Goal: Information Seeking & Learning: Check status

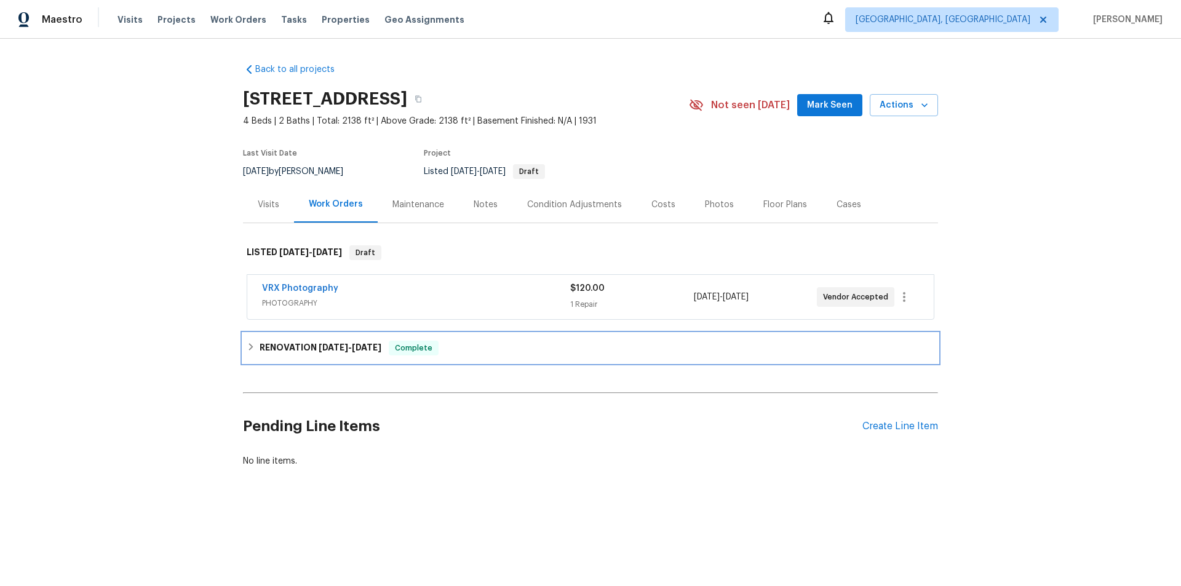
click at [250, 346] on icon at bounding box center [251, 347] width 9 height 9
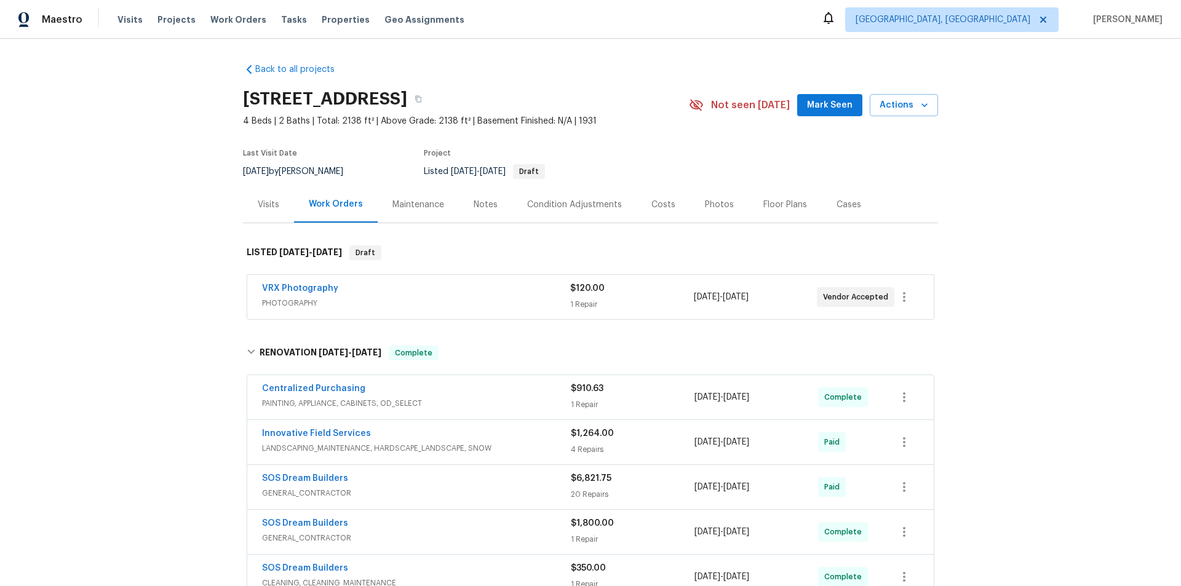
click at [153, 311] on div "Back to all projects 85 Dance Boulevard, Dumont, NJ 07628 4 Beds | 2 Baths | To…" at bounding box center [590, 312] width 1181 height 547
click at [23, 237] on div "Back to all projects 85 Dance Boulevard, Dumont, NJ 07628 4 Beds | 2 Baths | To…" at bounding box center [590, 312] width 1181 height 547
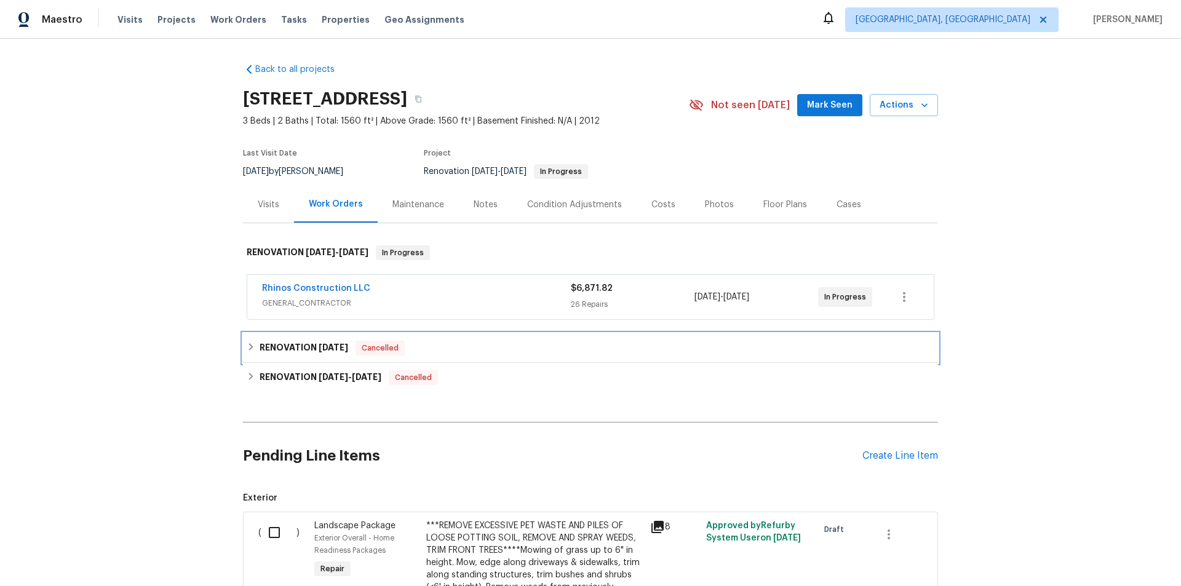
drag, startPoint x: 290, startPoint y: 359, endPoint x: 281, endPoint y: 373, distance: 16.6
click at [289, 359] on div "RENOVATION [DATE] Cancelled" at bounding box center [590, 348] width 695 height 30
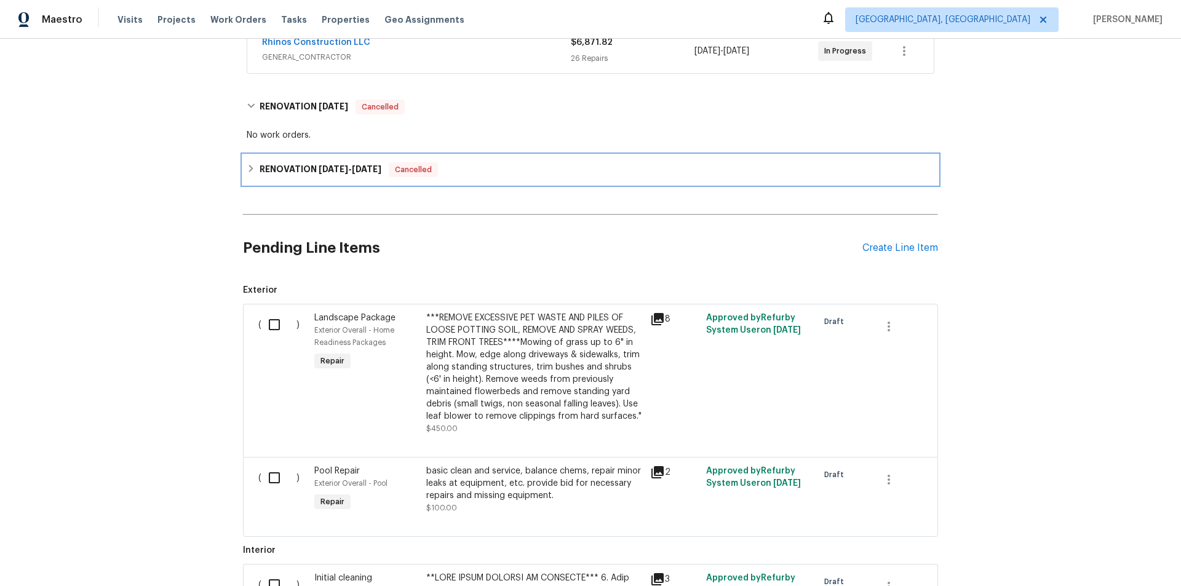
click at [282, 184] on div "RENOVATION [DATE] - [DATE] Cancelled" at bounding box center [590, 170] width 695 height 30
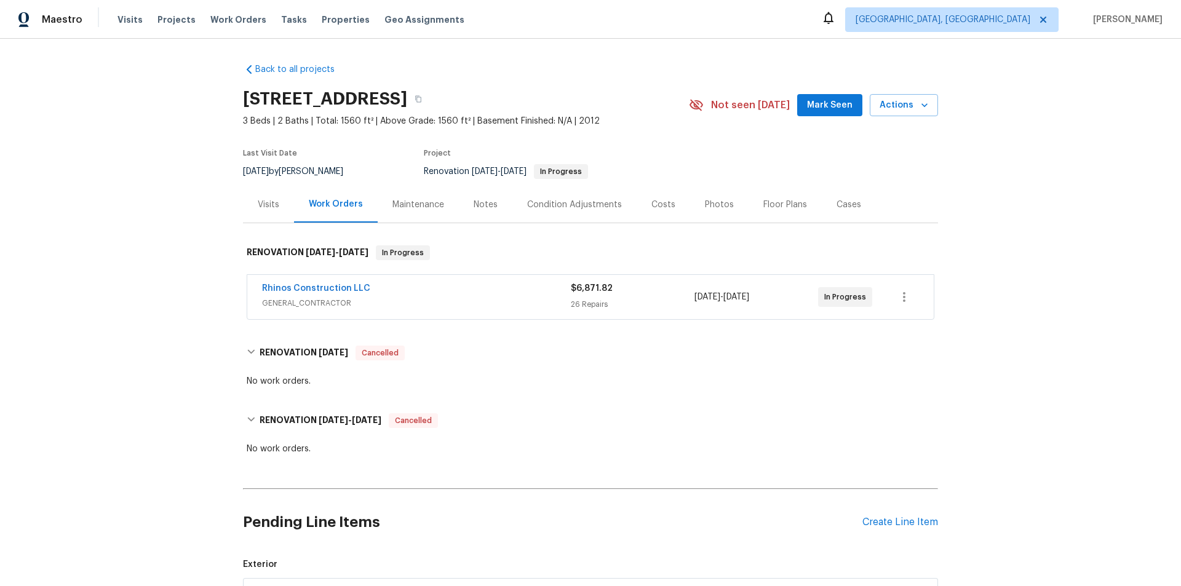
click at [161, 334] on div "Back to all projects [STREET_ADDRESS] 3 Beds | 2 Baths | Total: 1560 ft² | Abov…" at bounding box center [590, 312] width 1181 height 547
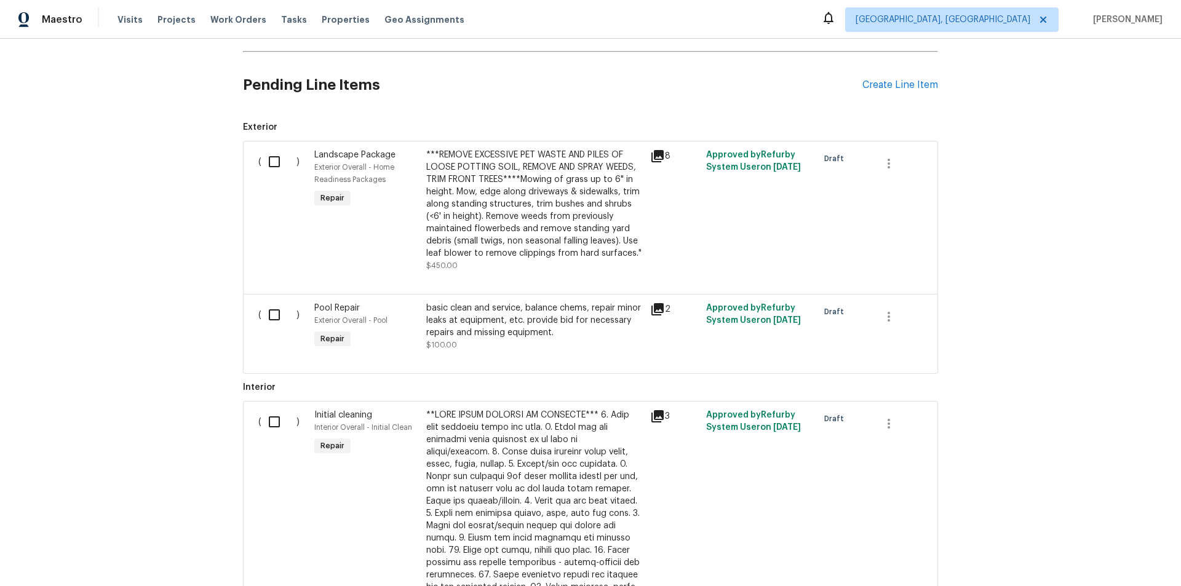
click at [55, 323] on div "Back to all projects 42549 W Monteverde Dr, Maricopa, AZ 85138 3 Beds | 2 Baths…" at bounding box center [590, 312] width 1181 height 547
click at [160, 286] on div "Back to all projects 42549 W Monteverde Dr, Maricopa, AZ 85138 3 Beds | 2 Baths…" at bounding box center [590, 312] width 1181 height 547
click at [192, 184] on div "Back to all projects 42549 W Monteverde Dr, Maricopa, AZ 85138 3 Beds | 2 Baths…" at bounding box center [590, 312] width 1181 height 547
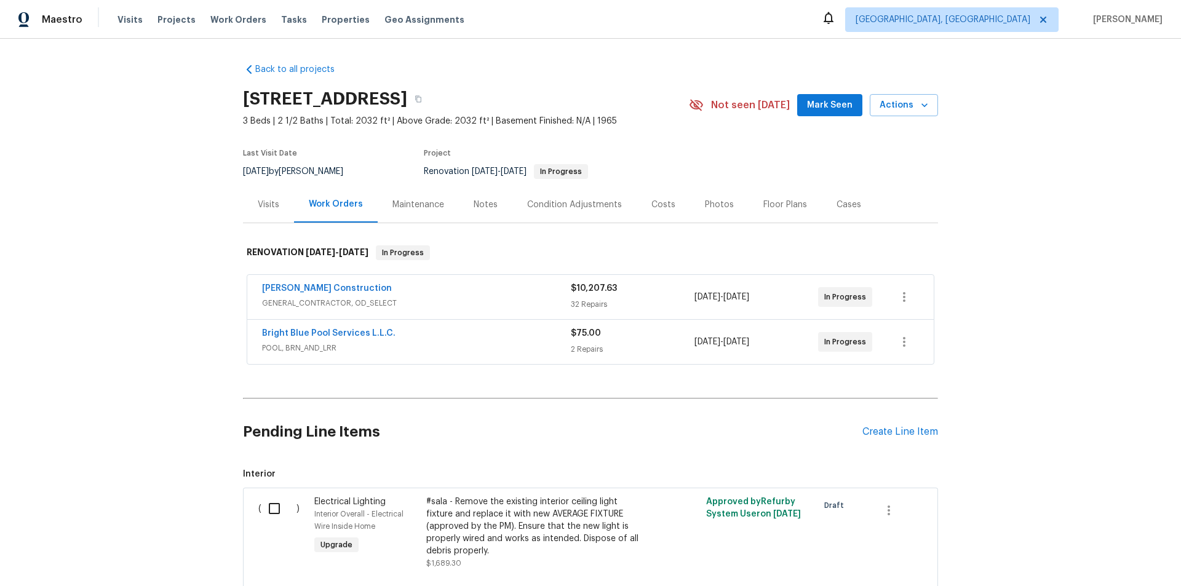
click at [178, 296] on div "Back to all projects 3646 E Arcadia Ave, Mesa, AZ 85206 3 Beds | 2 1/2 Baths | …" at bounding box center [590, 312] width 1181 height 547
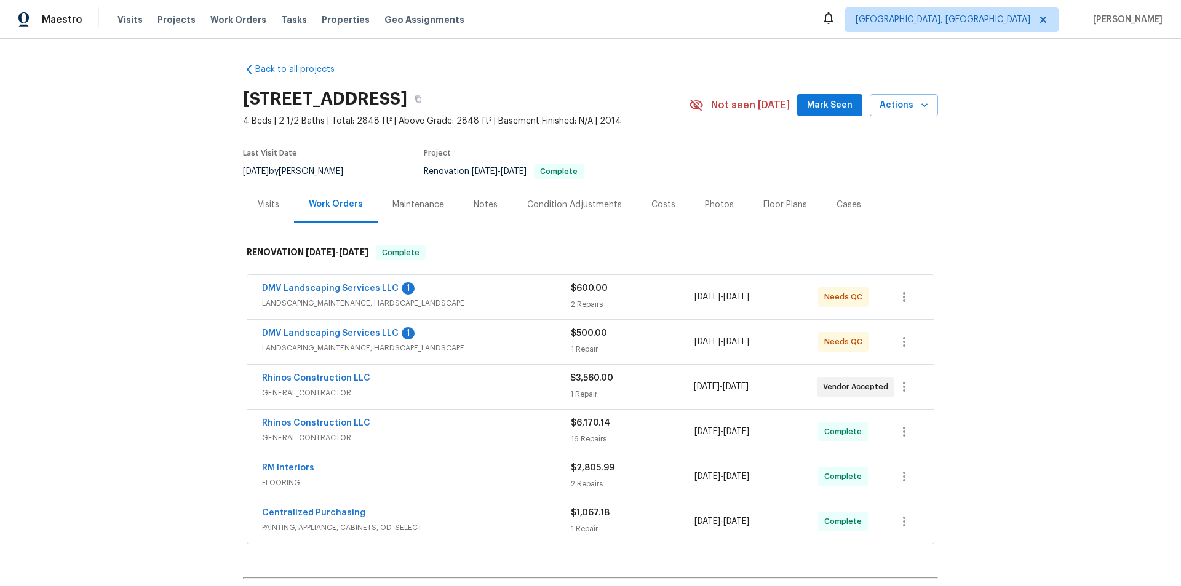
drag, startPoint x: 293, startPoint y: 203, endPoint x: 304, endPoint y: 220, distance: 19.6
click at [294, 203] on div "Work Orders" at bounding box center [336, 204] width 84 height 36
click at [287, 205] on div "Visits" at bounding box center [268, 204] width 51 height 36
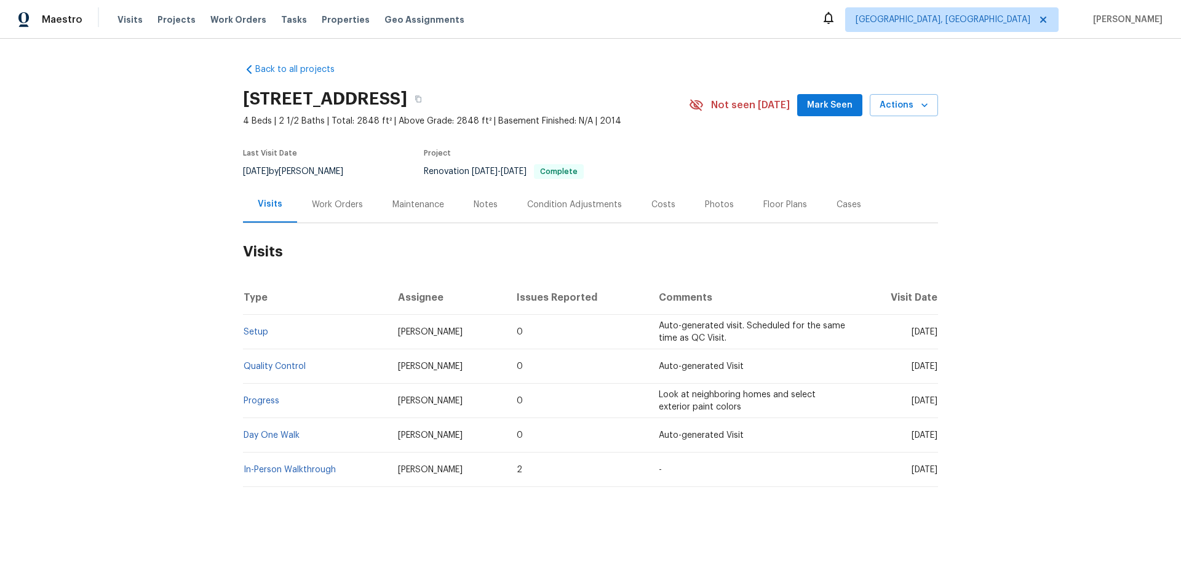
click at [341, 199] on div "Work Orders" at bounding box center [337, 205] width 51 height 12
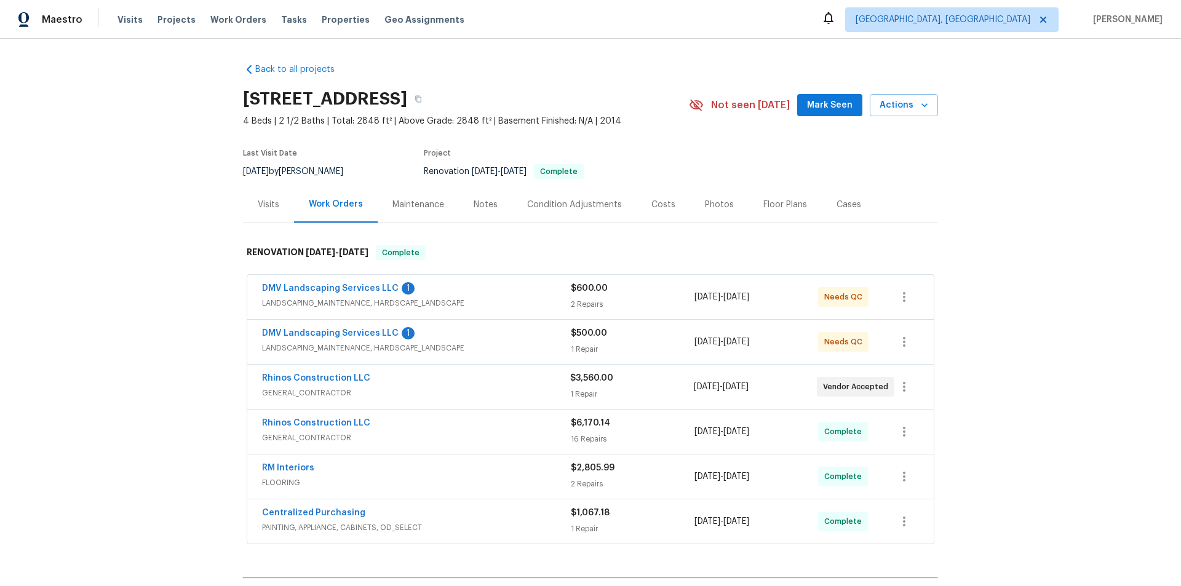
click at [162, 287] on div "Back to all projects 21610 N Bradford Dr, Maricopa, AZ 85138 4 Beds | 2 1/2 Bat…" at bounding box center [590, 312] width 1181 height 547
click at [164, 342] on div "Back to all projects 21610 N Bradford Dr, Maricopa, AZ 85138 4 Beds | 2 1/2 Bat…" at bounding box center [590, 312] width 1181 height 547
click at [100, 327] on div "Back to all projects 21610 N Bradford Dr, Maricopa, AZ 85138 4 Beds | 2 1/2 Bat…" at bounding box center [590, 312] width 1181 height 547
click at [76, 234] on div "Back to all projects 21610 N Bradford Dr, Maricopa, AZ 85138 4 Beds | 2 1/2 Bat…" at bounding box center [590, 312] width 1181 height 547
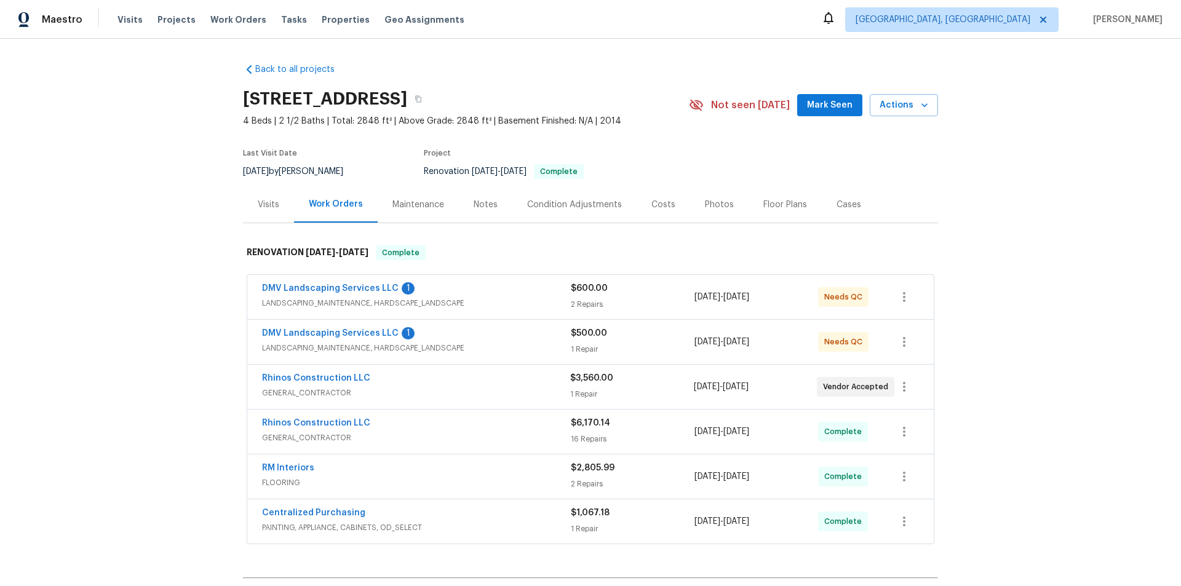
click at [119, 219] on div "Back to all projects 21610 N Bradford Dr, Maricopa, AZ 85138 4 Beds | 2 1/2 Bat…" at bounding box center [590, 312] width 1181 height 547
click at [148, 234] on div "Back to all projects 21610 N Bradford Dr, Maricopa, AZ 85138 4 Beds | 2 1/2 Bat…" at bounding box center [590, 312] width 1181 height 547
click at [151, 240] on div "Back to all projects 21610 N Bradford Dr, Maricopa, AZ 85138 4 Beds | 2 1/2 Bat…" at bounding box center [590, 312] width 1181 height 547
click at [158, 166] on div "Back to all projects 21610 N Bradford Dr, Maricopa, AZ 85138 4 Beds | 2 1/2 Bat…" at bounding box center [590, 312] width 1181 height 547
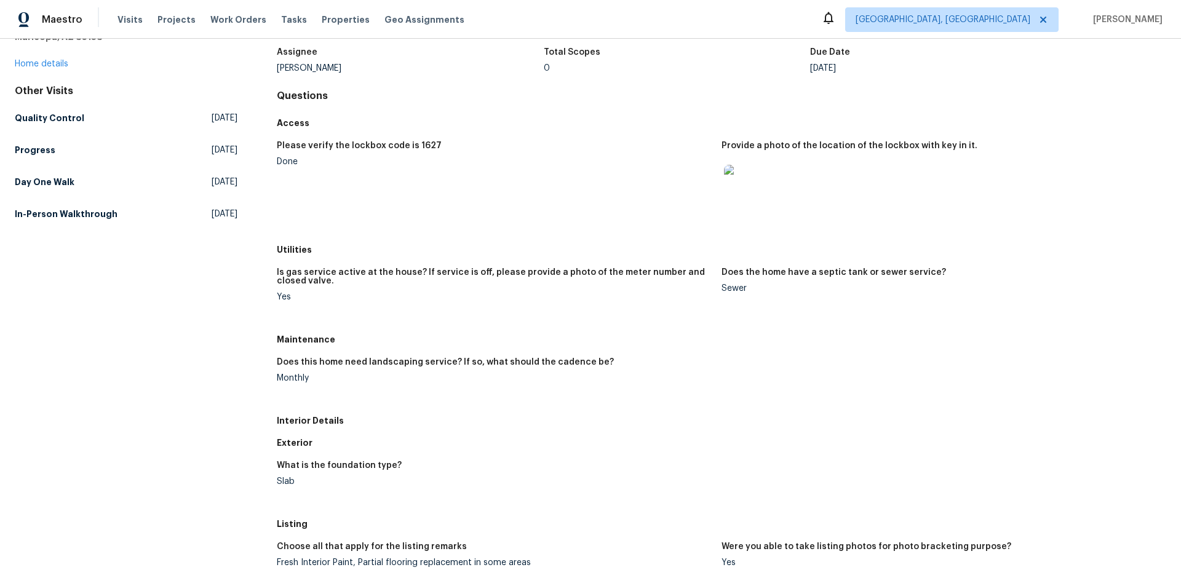
scroll to position [123, 0]
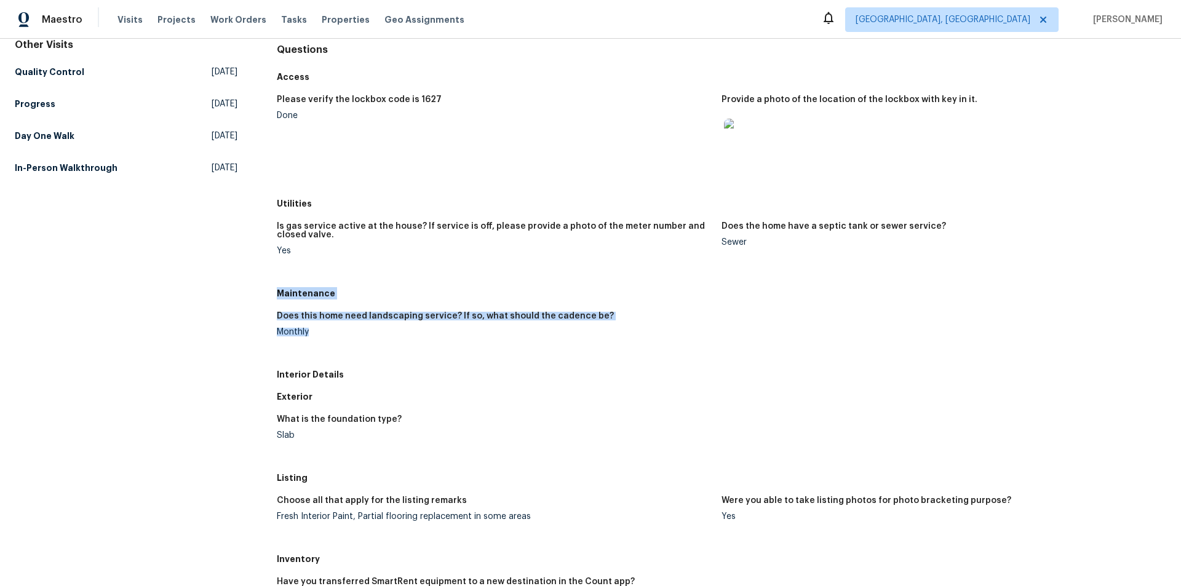
drag, startPoint x: 277, startPoint y: 292, endPoint x: 311, endPoint y: 346, distance: 63.6
click at [311, 346] on div "Maintenance Does this home need landscaping service? If so, what should the cad…" at bounding box center [721, 322] width 889 height 81
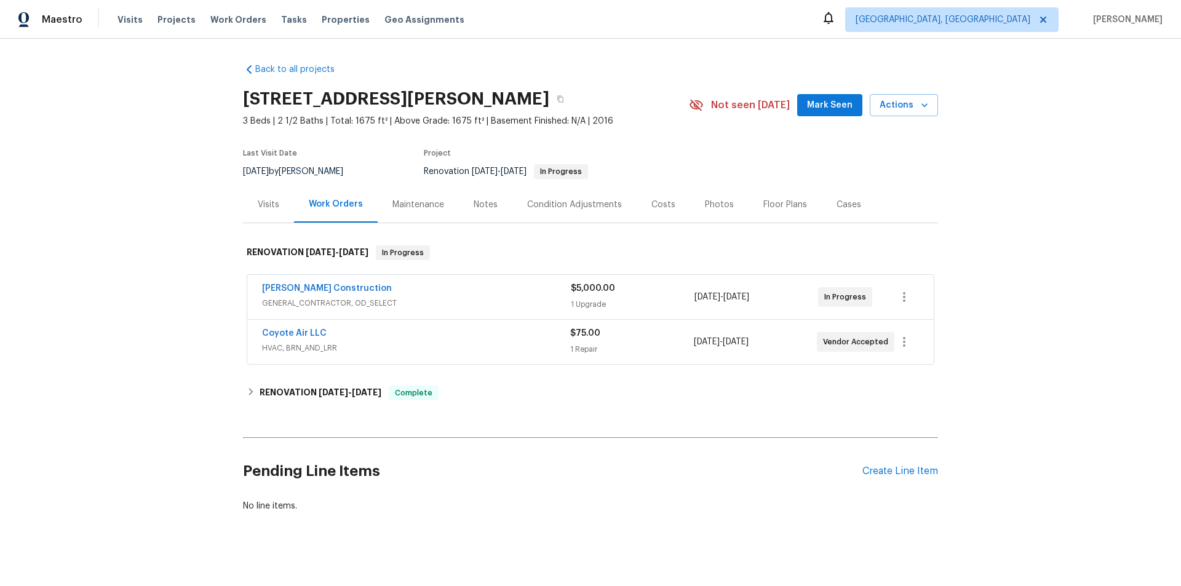
click at [259, 218] on div "Visits" at bounding box center [268, 204] width 51 height 36
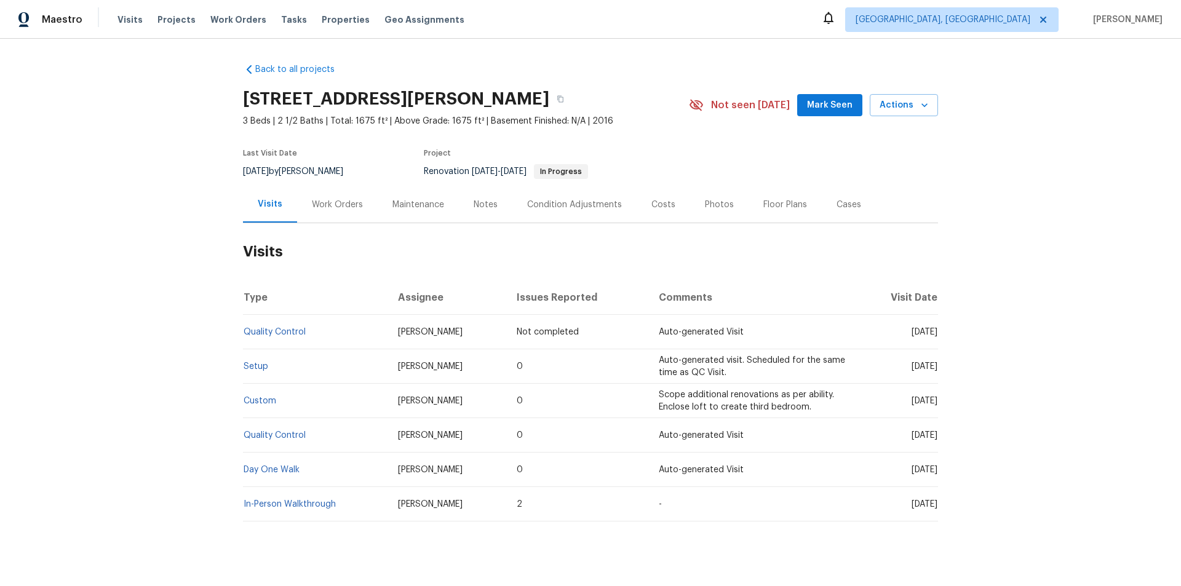
scroll to position [28, 0]
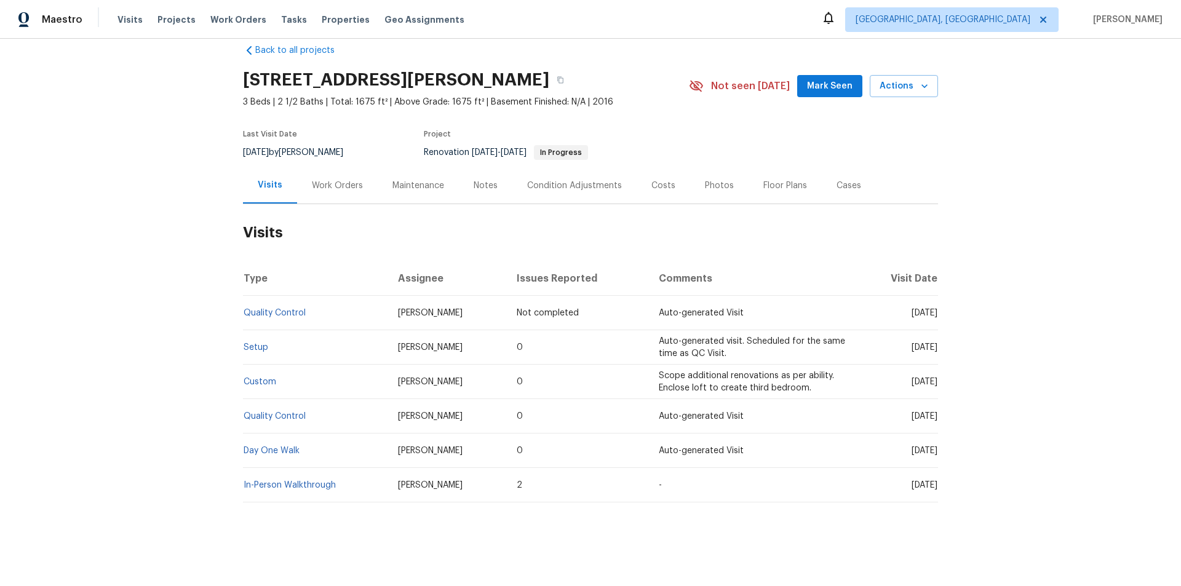
click at [353, 185] on div "Work Orders" at bounding box center [337, 185] width 81 height 36
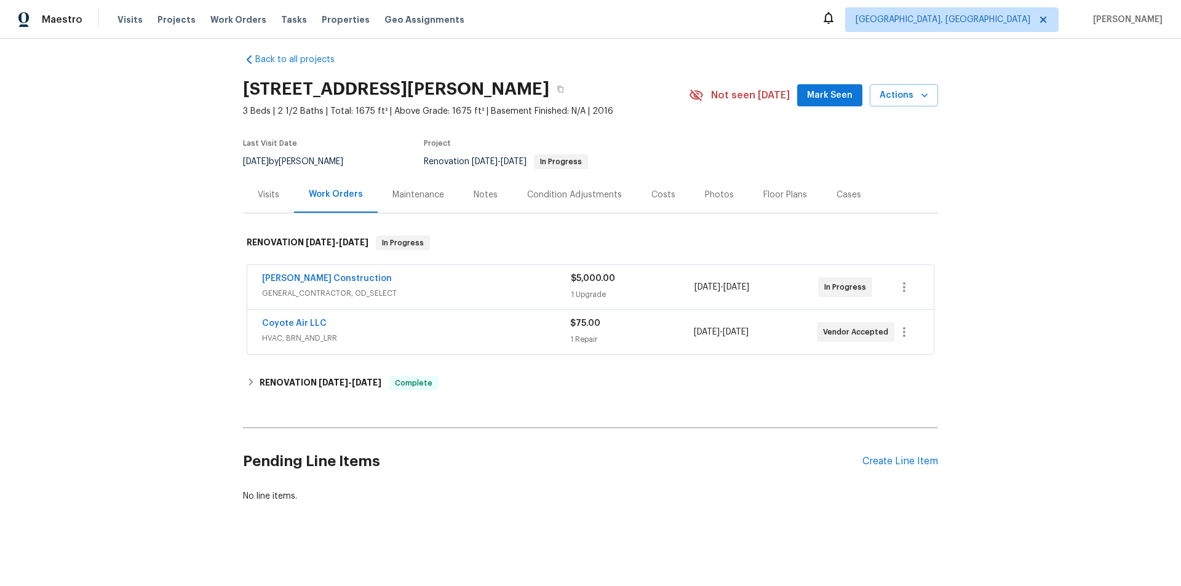
scroll to position [19, 0]
click at [274, 376] on h6 "RENOVATION 9/26/25 - 10/2/25" at bounding box center [321, 383] width 122 height 15
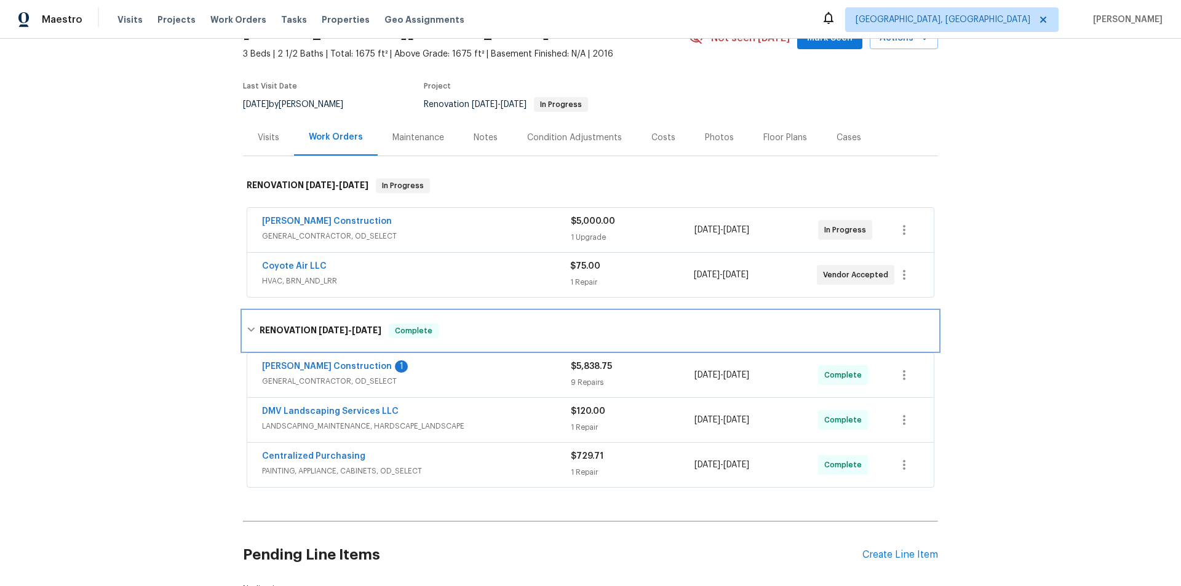
scroll to position [0, 0]
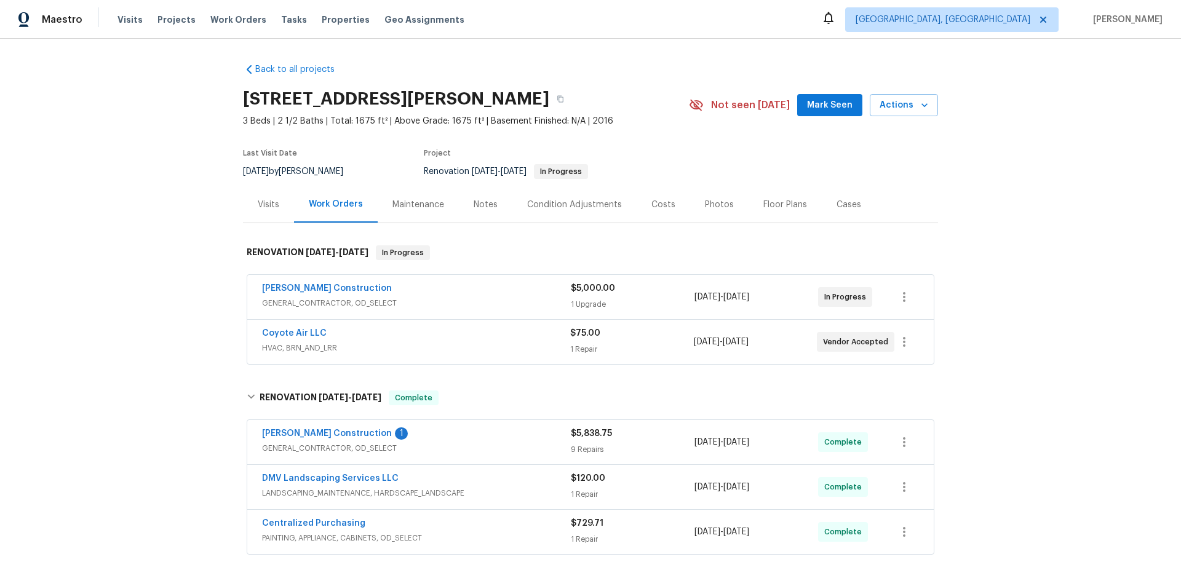
click at [207, 268] on div "Back to all projects 3489 E Azalea Dr, Gilbert, AZ 85298 3 Beds | 2 1/2 Baths |…" at bounding box center [590, 312] width 1181 height 547
click at [156, 303] on div "Back to all projects 3489 E Azalea Dr, Gilbert, AZ 85298 3 Beds | 2 1/2 Baths |…" at bounding box center [590, 312] width 1181 height 547
click at [143, 320] on div "Back to all projects 3489 E Azalea Dr, Gilbert, AZ 85298 3 Beds | 2 1/2 Baths |…" at bounding box center [590, 312] width 1181 height 547
click at [172, 311] on div "Back to all projects 3489 E Azalea Dr, Gilbert, AZ 85298 3 Beds | 2 1/2 Baths |…" at bounding box center [590, 312] width 1181 height 547
click at [178, 307] on div "Back to all projects 3489 E Azalea Dr, Gilbert, AZ 85298 3 Beds | 2 1/2 Baths |…" at bounding box center [590, 312] width 1181 height 547
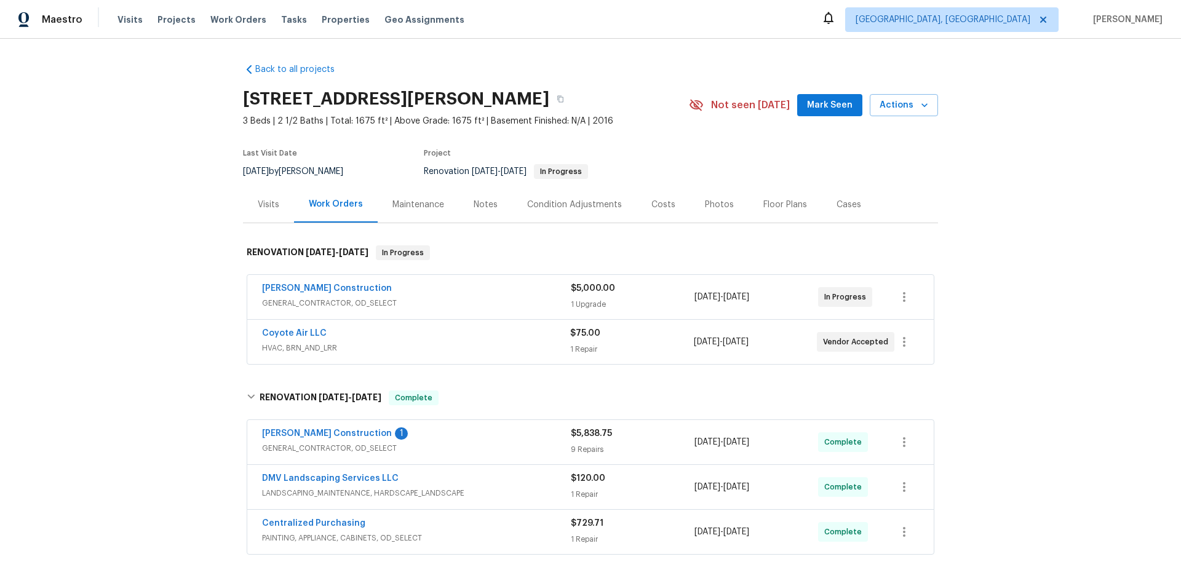
click at [167, 179] on div "Back to all projects 3489 E Azalea Dr, Gilbert, AZ 85298 3 Beds | 2 1/2 Baths |…" at bounding box center [590, 312] width 1181 height 547
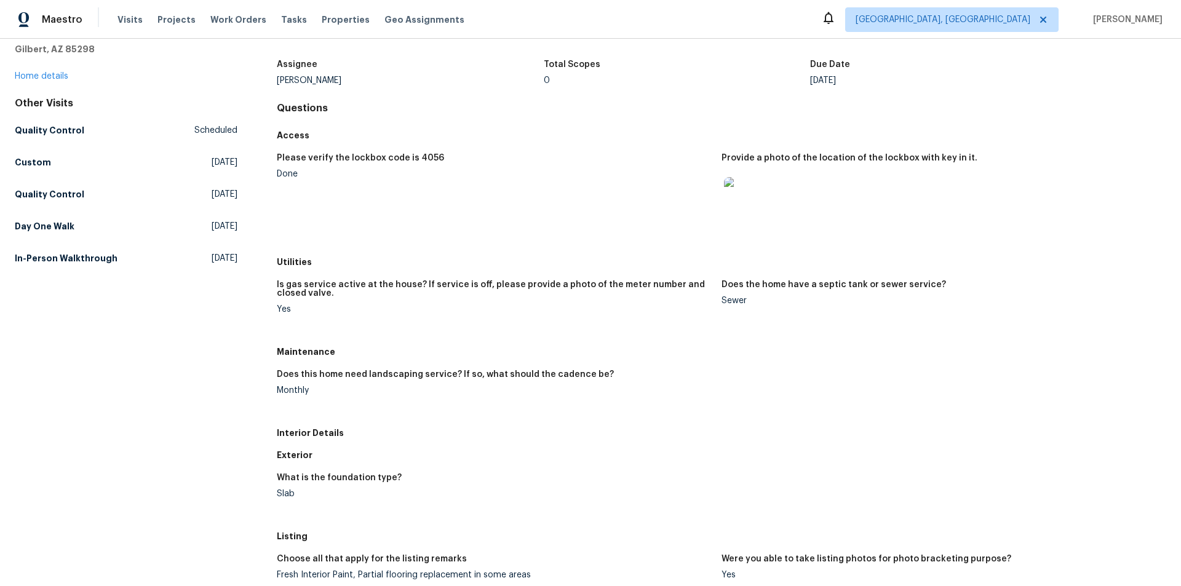
scroll to position [123, 0]
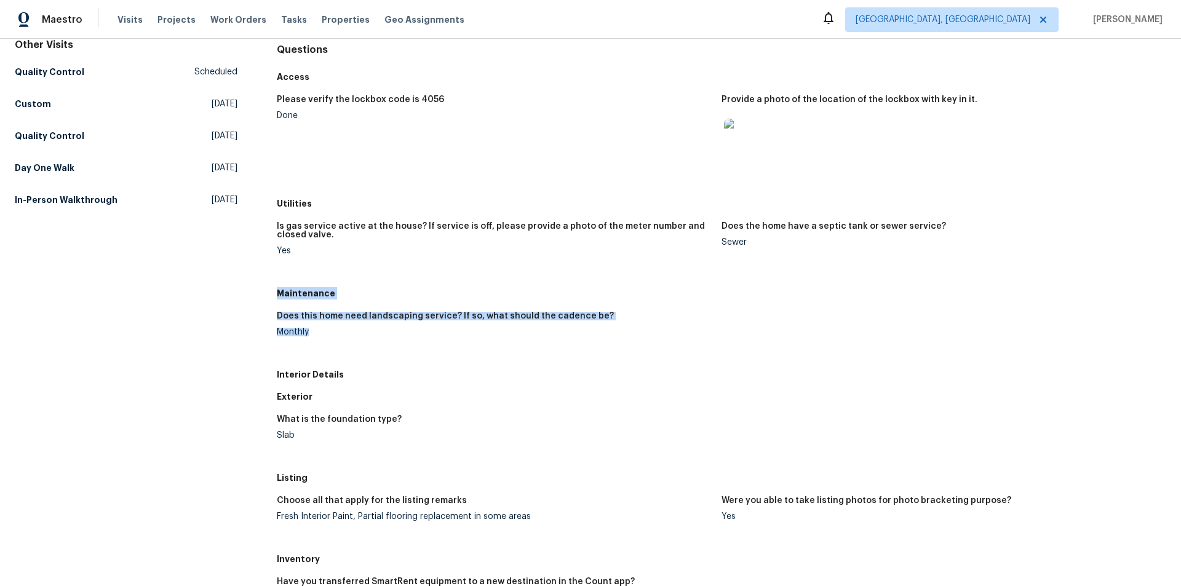
drag, startPoint x: 275, startPoint y: 295, endPoint x: 322, endPoint y: 349, distance: 72.4
click at [322, 349] on div "Maintenance Does this home need landscaping service? If so, what should the cad…" at bounding box center [721, 322] width 889 height 81
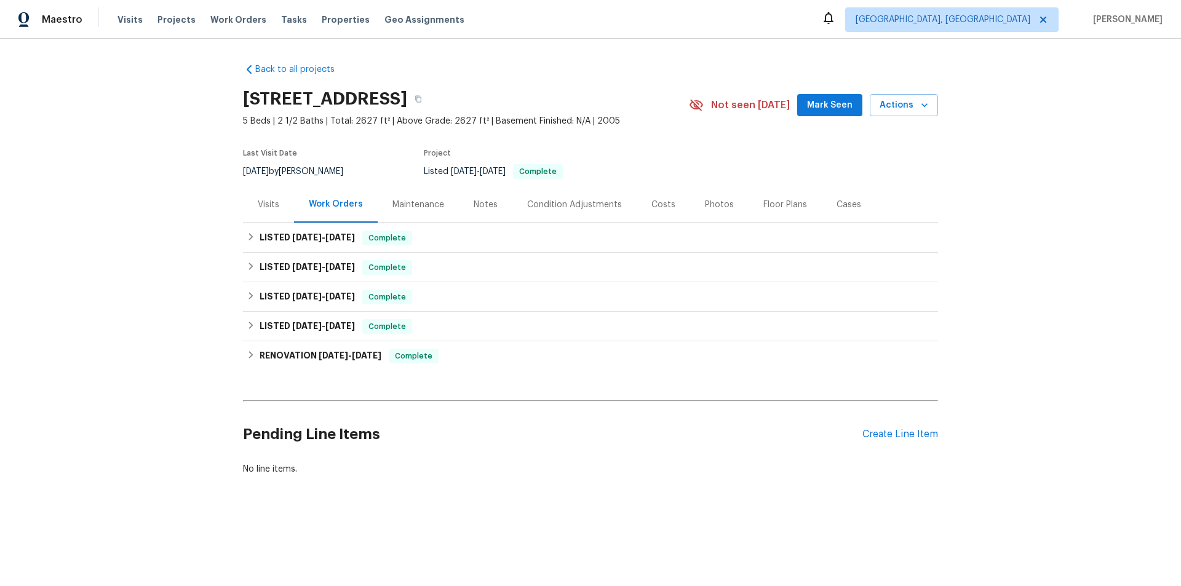
drag, startPoint x: 234, startPoint y: 197, endPoint x: 282, endPoint y: 232, distance: 59.8
click at [236, 197] on div "Back to all projects [STREET_ADDRESS] 5 Beds | 2 1/2 Baths | Total: 2627 ft² | …" at bounding box center [590, 299] width 1181 height 520
click at [266, 215] on div "Visits" at bounding box center [268, 204] width 51 height 36
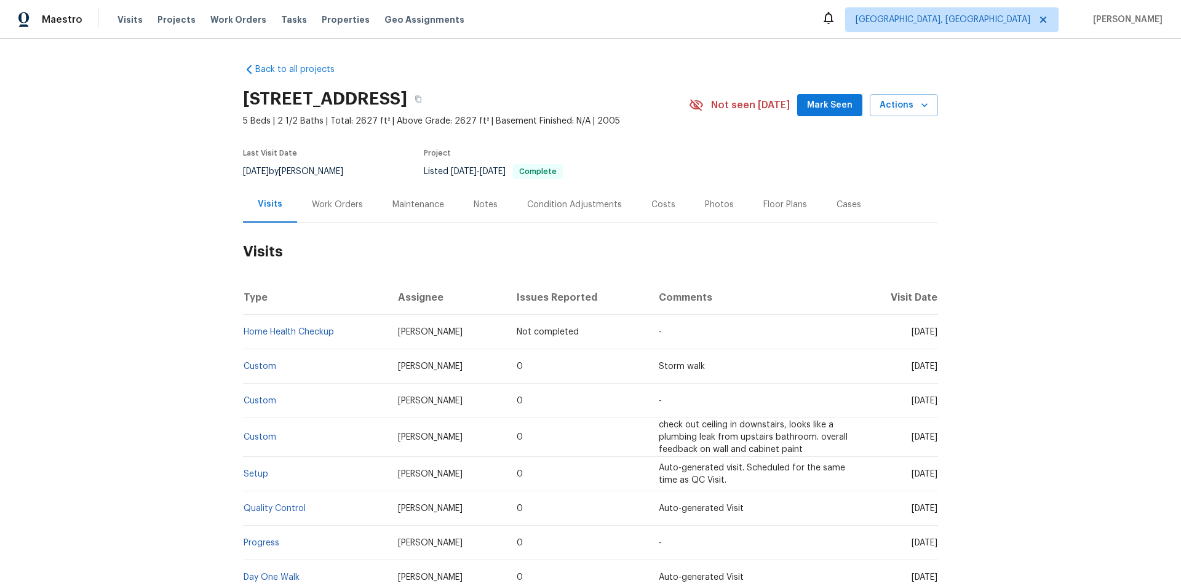
click at [317, 203] on div "Work Orders" at bounding box center [337, 205] width 51 height 12
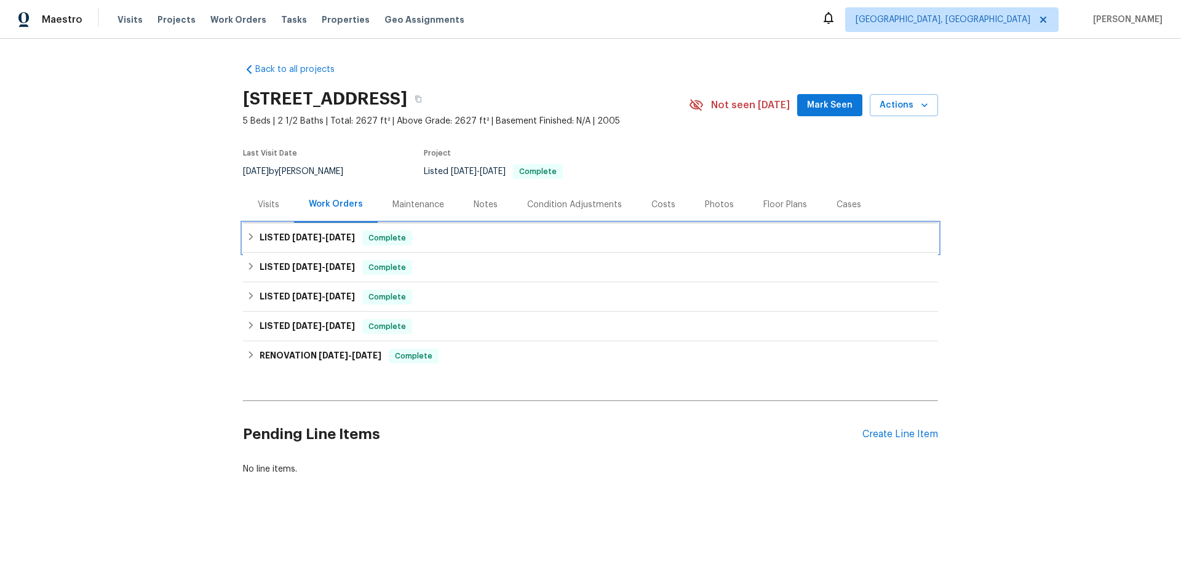
click at [260, 237] on h6 "LISTED [DATE] - [DATE]" at bounding box center [307, 238] width 95 height 15
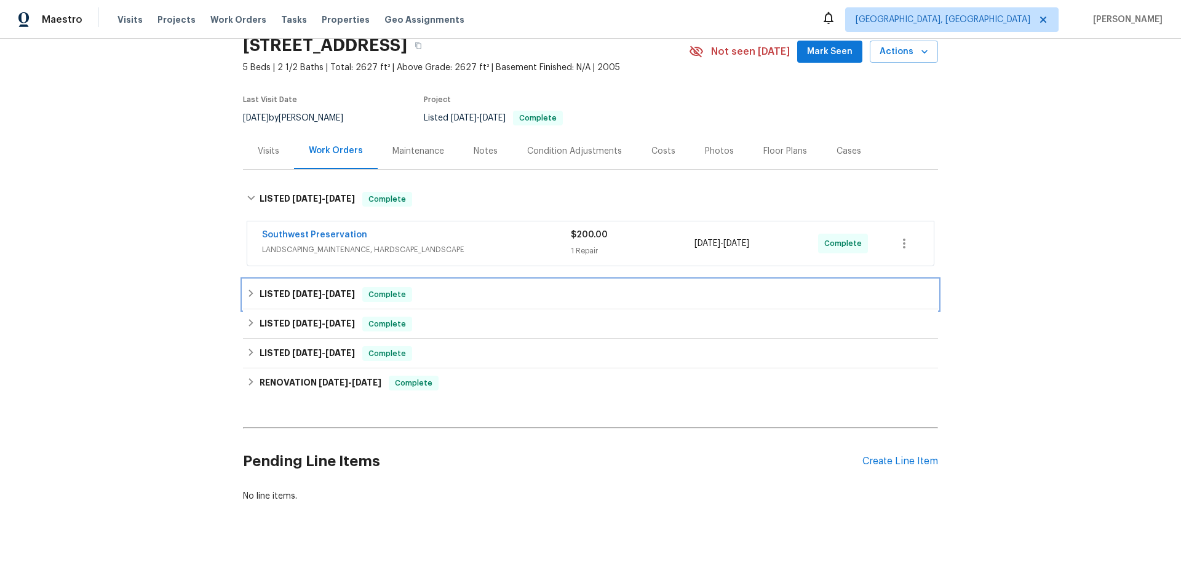
click at [254, 288] on div "LISTED [DATE] - [DATE] Complete" at bounding box center [591, 294] width 688 height 15
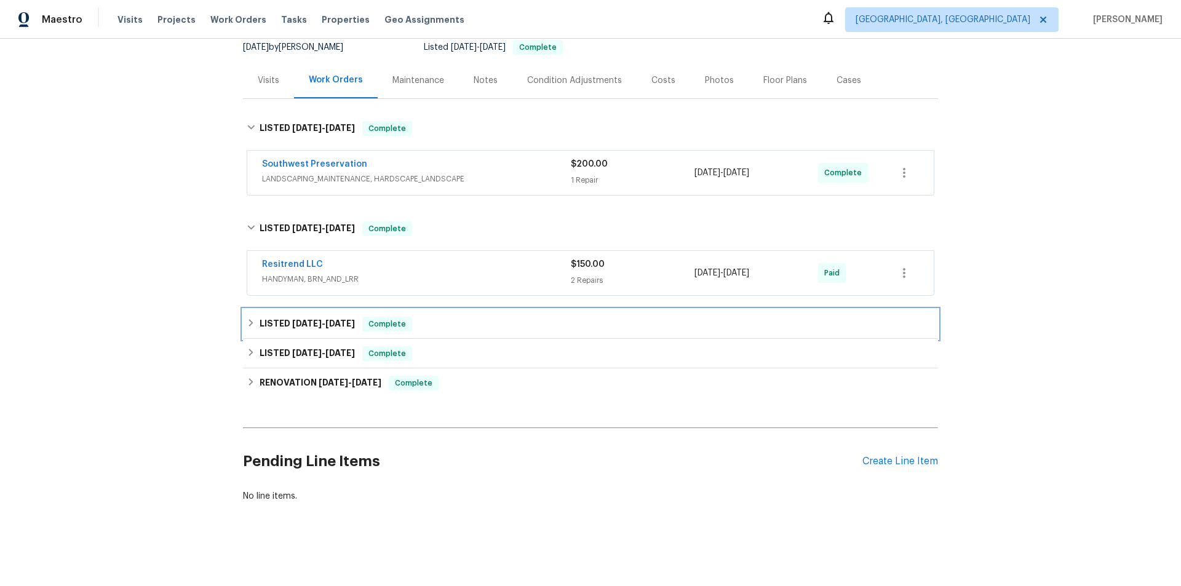
click at [263, 309] on div "LISTED [DATE] - [DATE] Complete" at bounding box center [590, 324] width 695 height 30
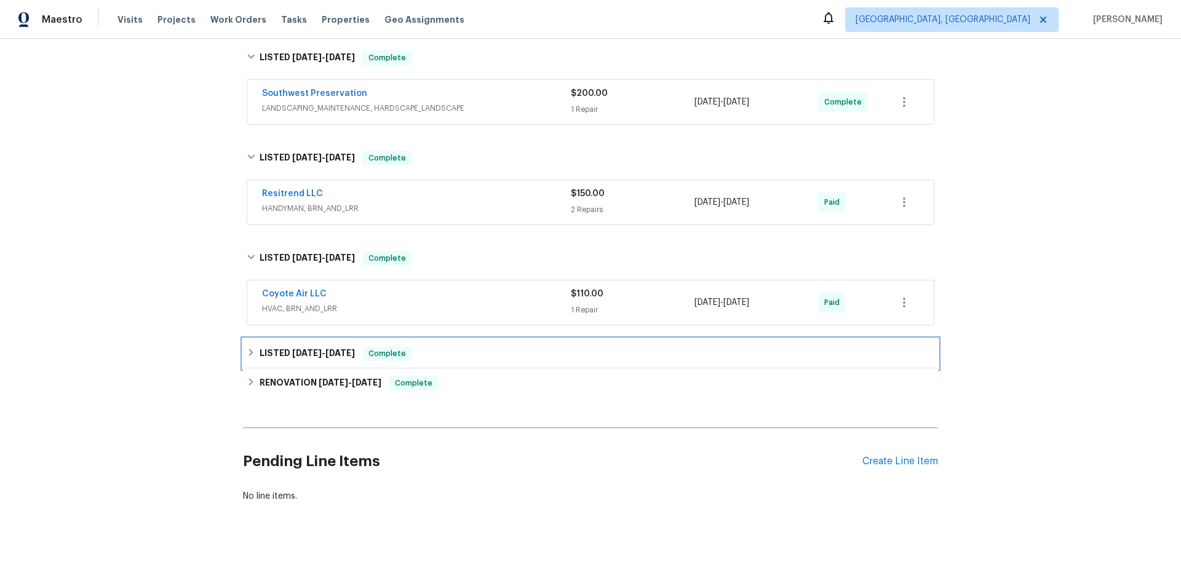
click at [249, 339] on div "LISTED [DATE] - [DATE] Complete" at bounding box center [590, 354] width 695 height 30
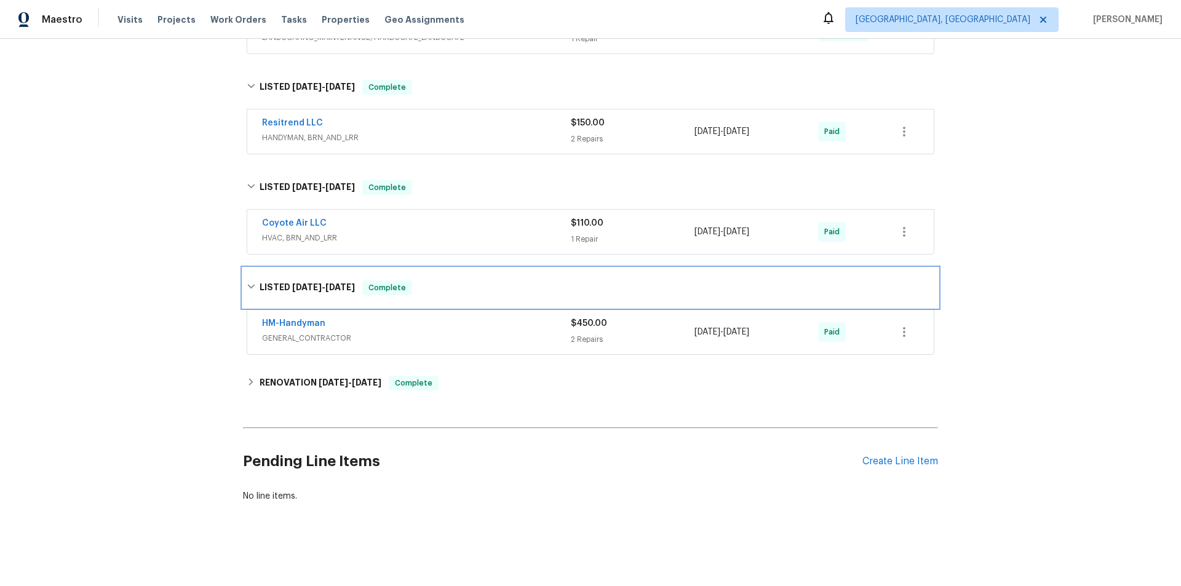
scroll to position [274, 0]
drag, startPoint x: 260, startPoint y: 368, endPoint x: 252, endPoint y: 371, distance: 8.0
click at [260, 376] on h6 "RENOVATION [DATE] - [DATE]" at bounding box center [321, 383] width 122 height 15
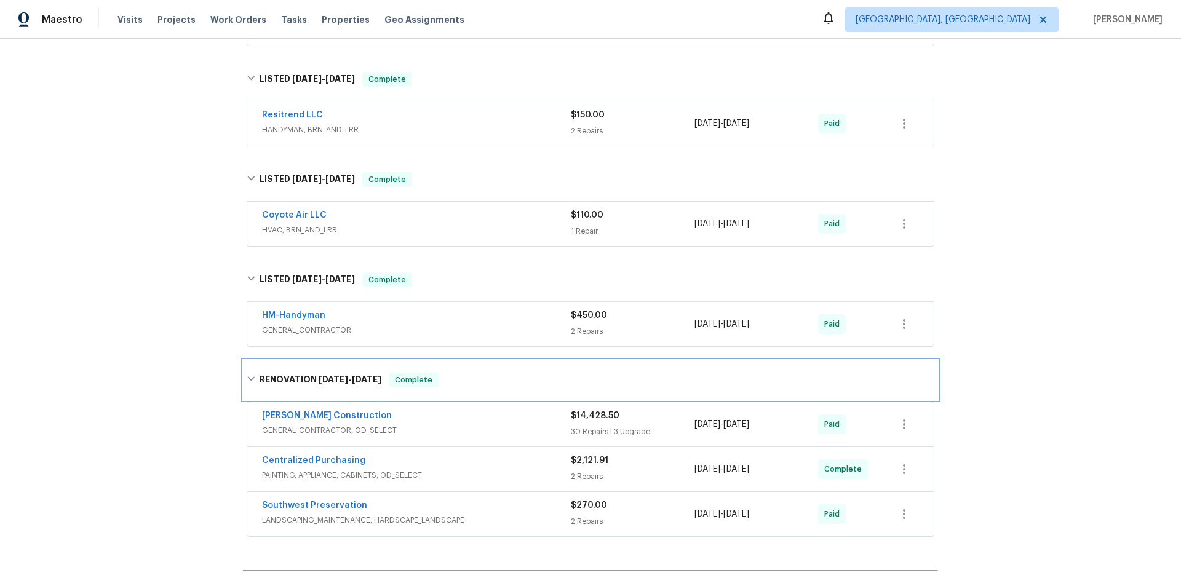
scroll to position [0, 0]
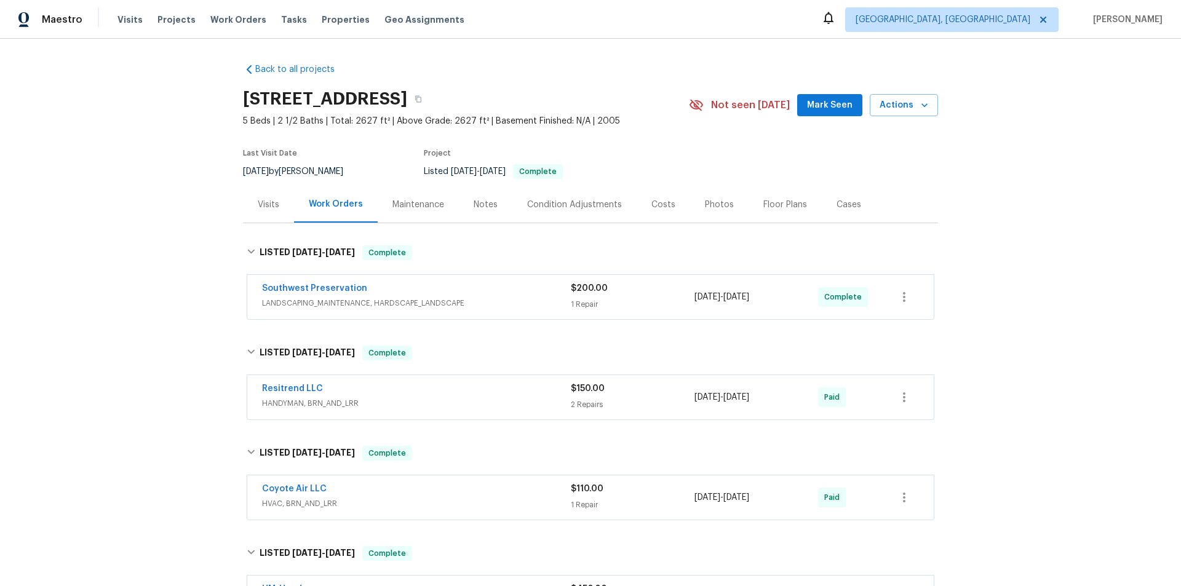
click at [139, 339] on div "Back to all projects [STREET_ADDRESS] 5 Beds | 2 1/2 Baths | Total: 2627 ft² | …" at bounding box center [590, 312] width 1181 height 547
click at [138, 311] on div "Back to all projects [STREET_ADDRESS] 5 Beds | 2 1/2 Baths | Total: 2627 ft² | …" at bounding box center [590, 312] width 1181 height 547
click at [113, 268] on div "Back to all projects [STREET_ADDRESS] 5 Beds | 2 1/2 Baths | Total: 2627 ft² | …" at bounding box center [590, 312] width 1181 height 547
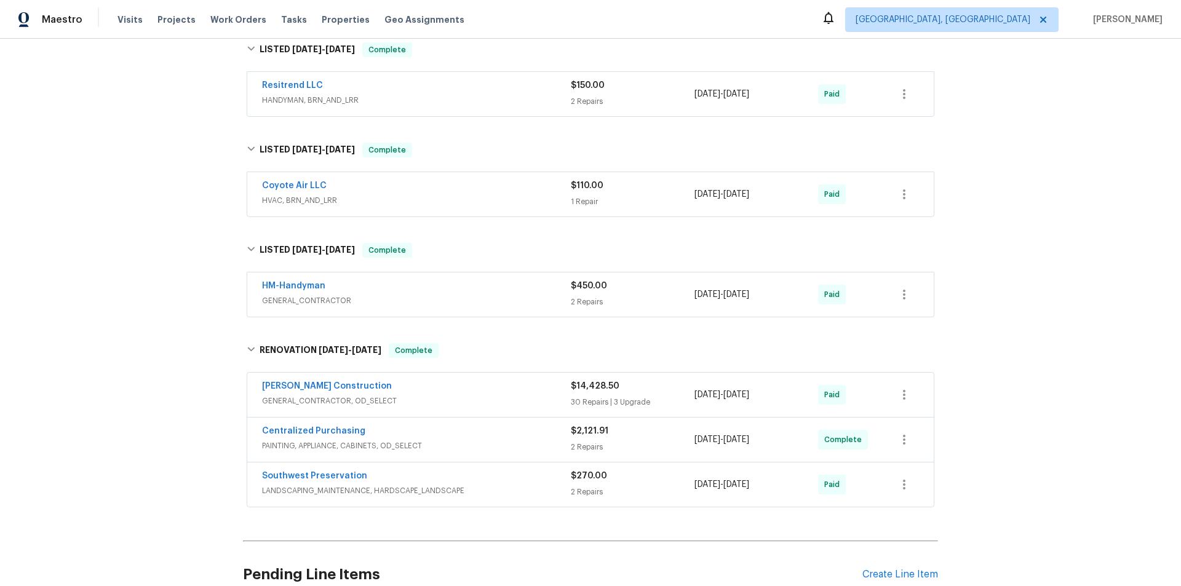
scroll to position [303, 0]
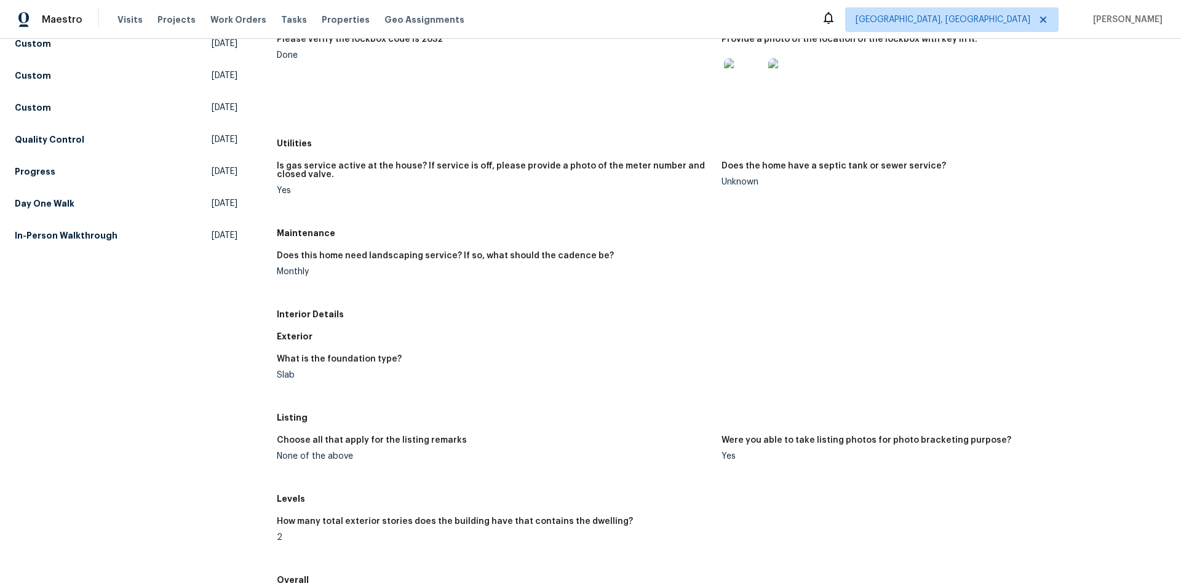
scroll to position [184, 0]
drag, startPoint x: 272, startPoint y: 232, endPoint x: 335, endPoint y: 292, distance: 86.1
click at [335, 292] on div "All visits [STREET_ADDRESS] Home details Other Visits Home Health Checkup Sched…" at bounding box center [590, 331] width 1151 height 905
